Goal: Check status: Check status

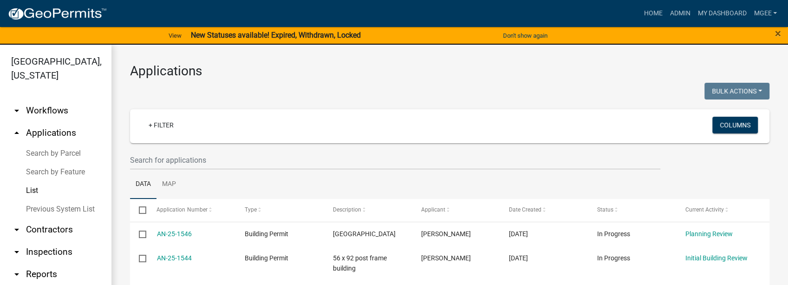
click at [30, 136] on link "arrow_drop_up Applications" at bounding box center [55, 133] width 111 height 22
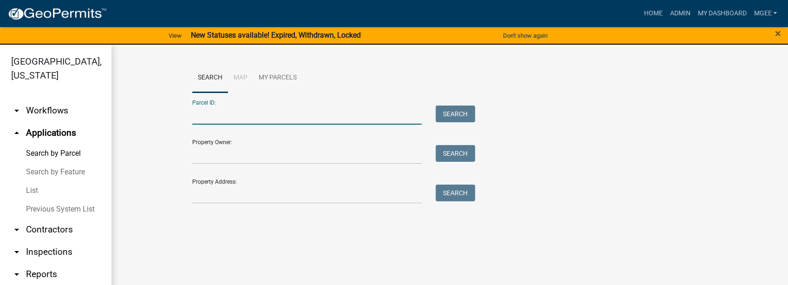
click at [198, 119] on input "Parcel ID:" at bounding box center [307, 114] width 230 height 19
paste input "64-15-21-100-003.000-001"
type input "64-15-21-100-003.000-001"
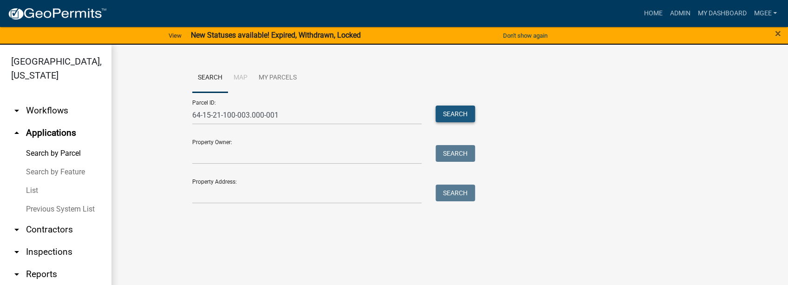
click at [450, 114] on button "Search" at bounding box center [455, 113] width 39 height 17
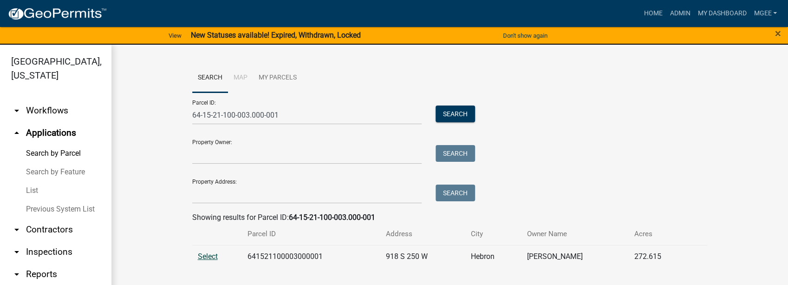
click at [202, 256] on span "Select" at bounding box center [208, 256] width 20 height 9
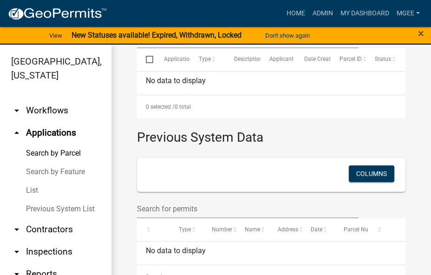
click at [424, 32] on div "× Close" at bounding box center [413, 36] width 36 height 20
click at [421, 33] on span "×" at bounding box center [421, 33] width 6 height 13
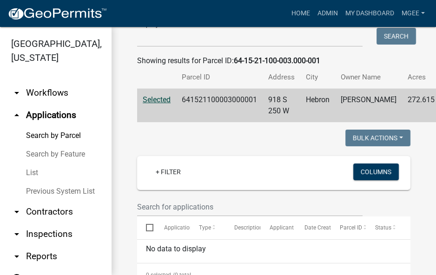
scroll to position [46, 0]
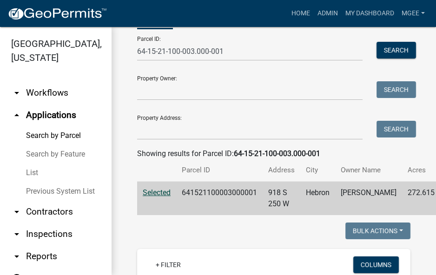
click at [145, 15] on div "Home Admin My Dashboard mgee Admin Account Logout" at bounding box center [271, 14] width 314 height 18
